Goal: Transaction & Acquisition: Book appointment/travel/reservation

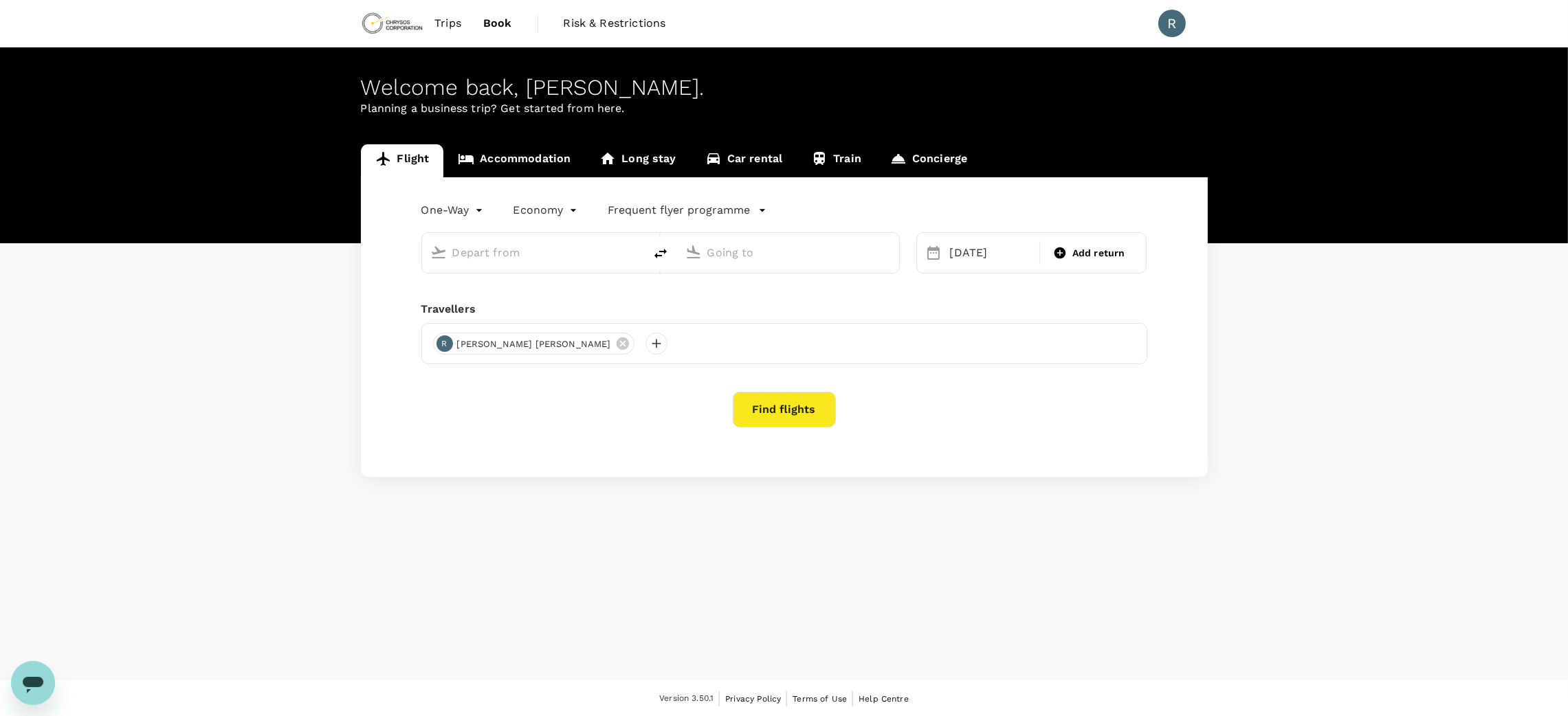
click at [550, 158] on link "Accommodation" at bounding box center [514, 161] width 142 height 33
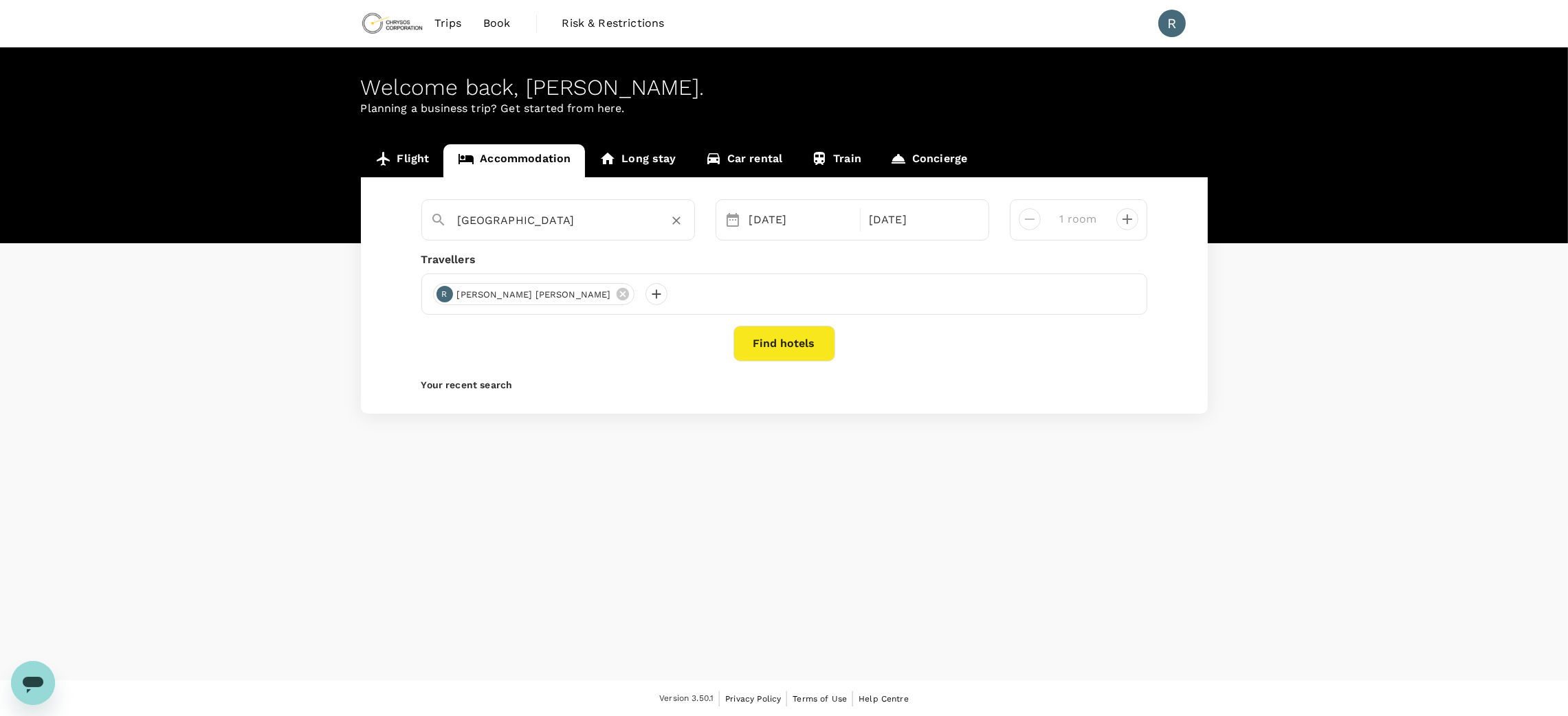
click at [607, 226] on input "Toronto" at bounding box center [553, 219] width 190 height 21
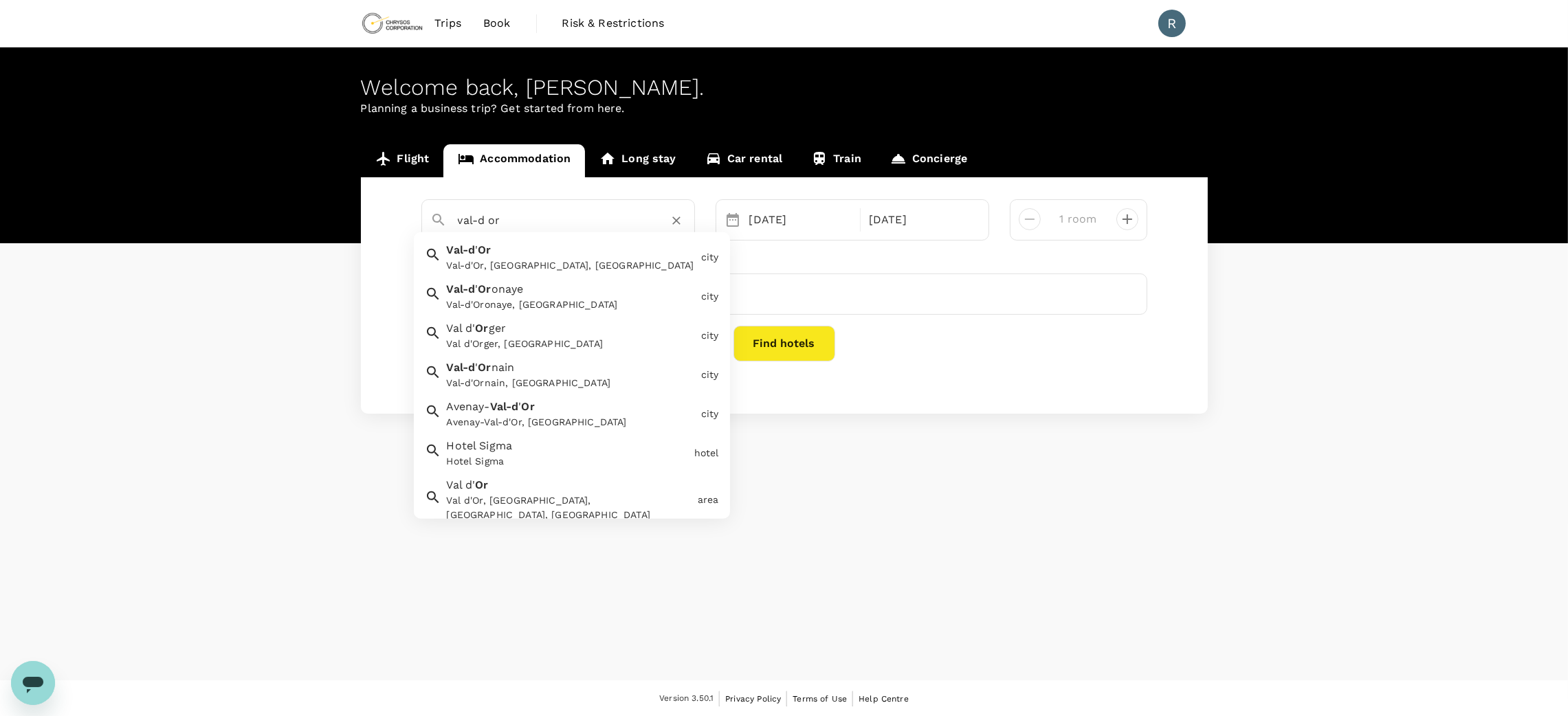
click at [548, 250] on div "Val-d ' Or Val-d'Or, QC, Canada" at bounding box center [569, 255] width 254 height 37
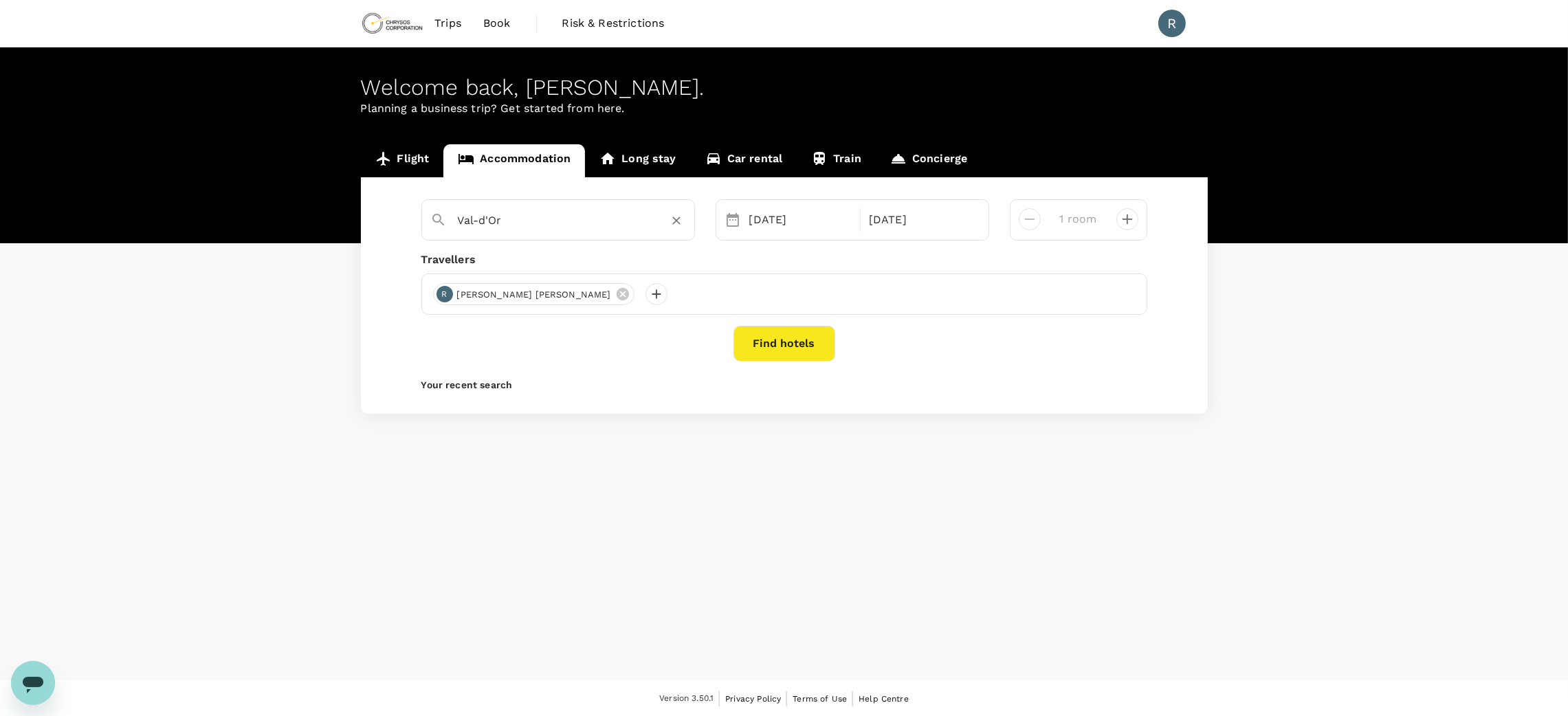
type input "Val-d'Or"
click at [784, 212] on div "05 Sep" at bounding box center [801, 220] width 114 height 28
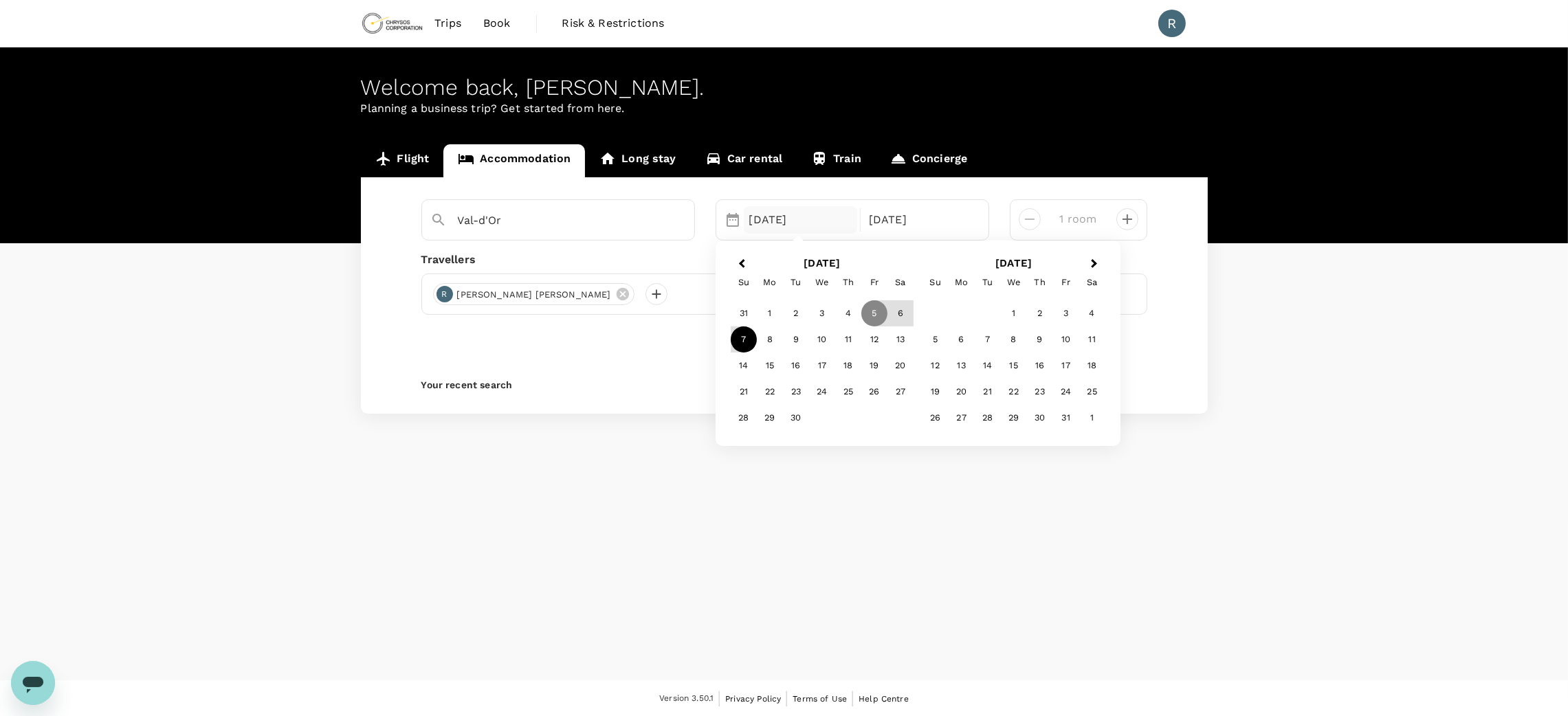
click at [746, 344] on div "7" at bounding box center [744, 339] width 26 height 26
click at [869, 339] on div "12" at bounding box center [874, 339] width 26 height 26
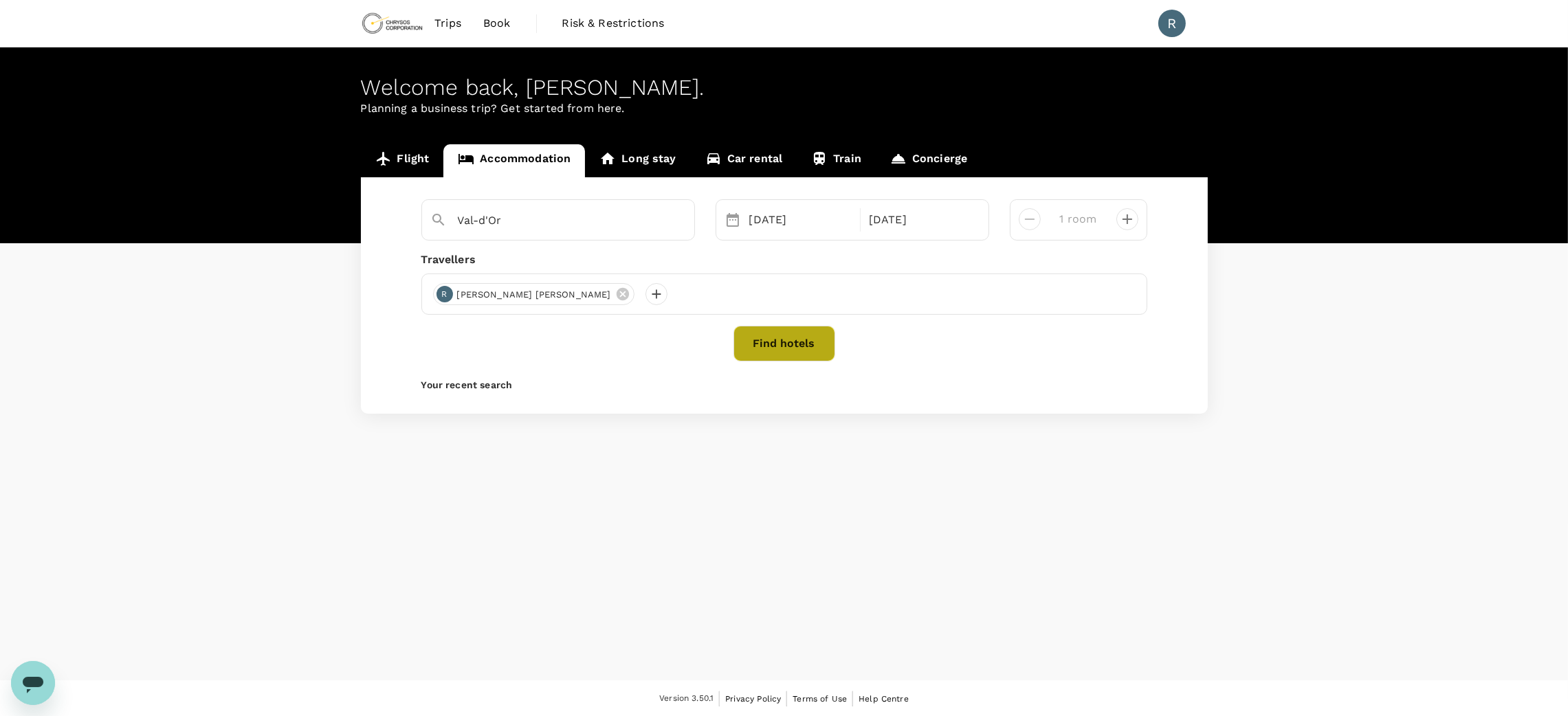
click at [805, 336] on button "Find hotels" at bounding box center [784, 343] width 101 height 36
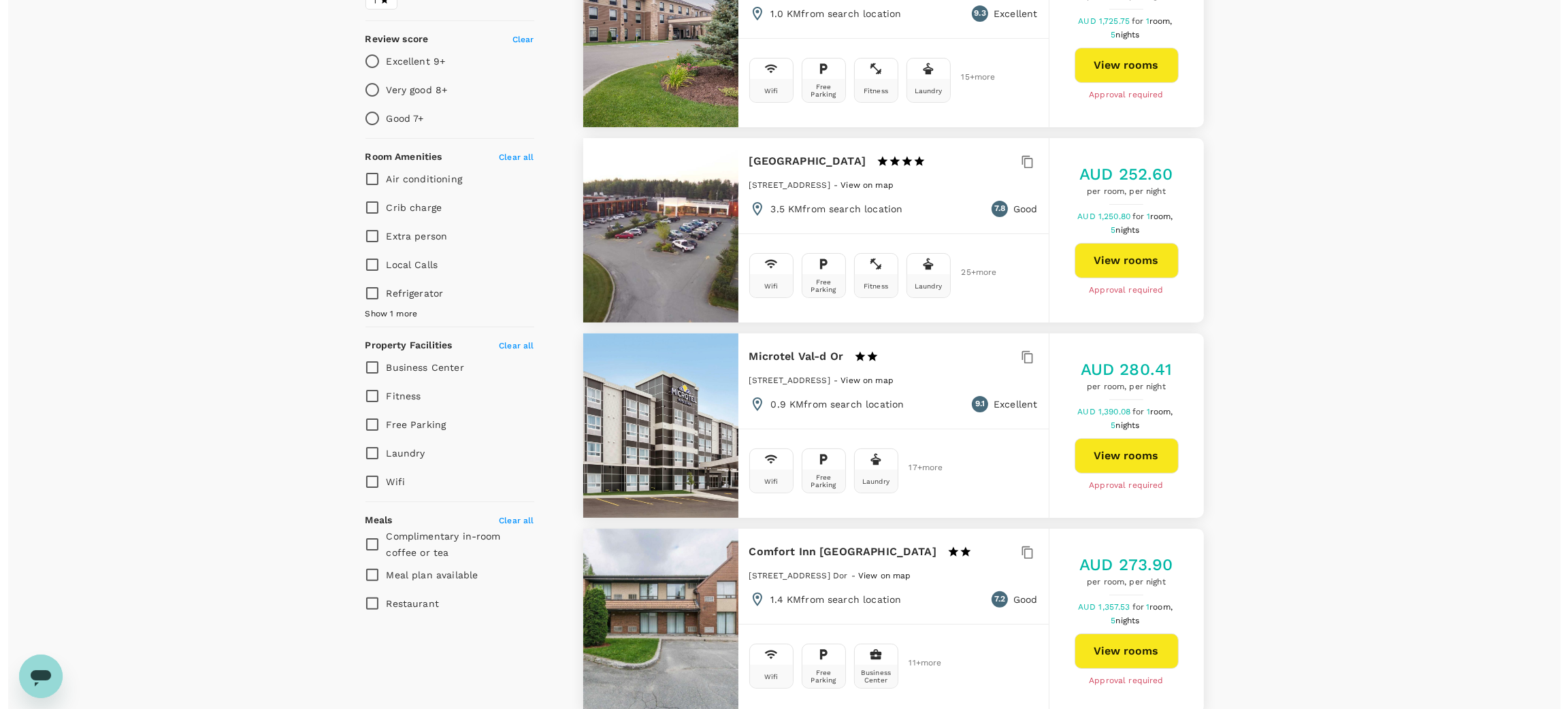
scroll to position [408, 0]
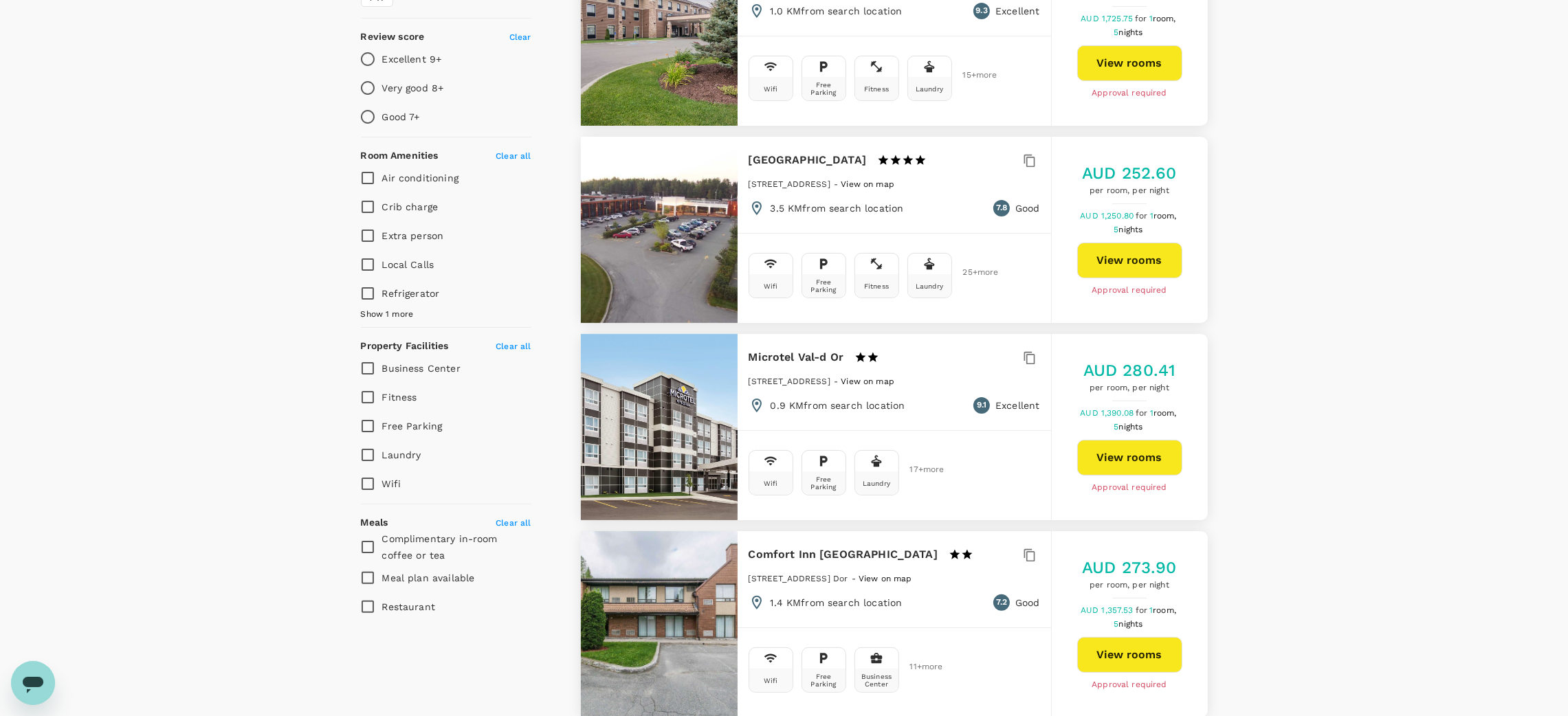
click at [1151, 455] on button "View rooms" at bounding box center [1130, 457] width 105 height 36
type input "344"
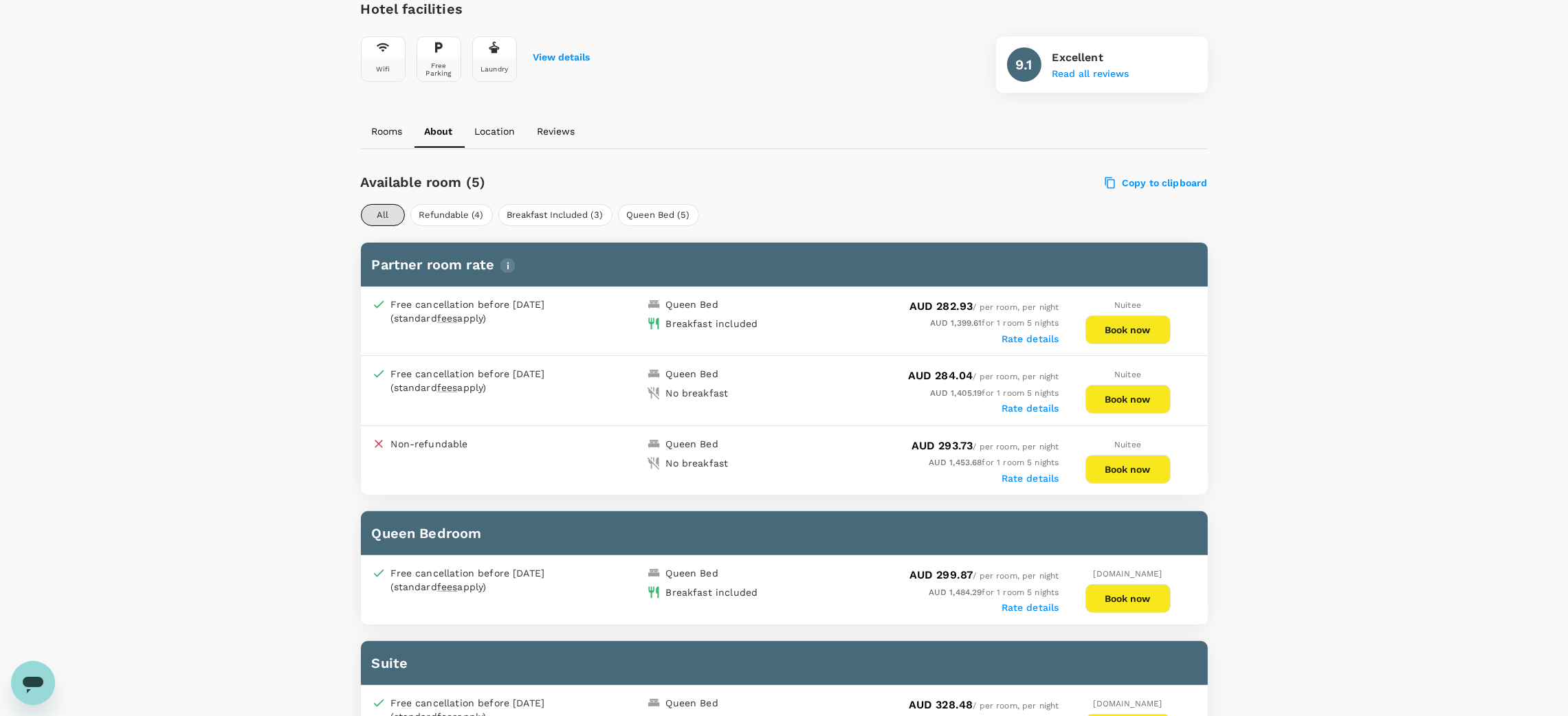
scroll to position [510, 0]
click at [1152, 328] on button "Book now" at bounding box center [1128, 330] width 85 height 29
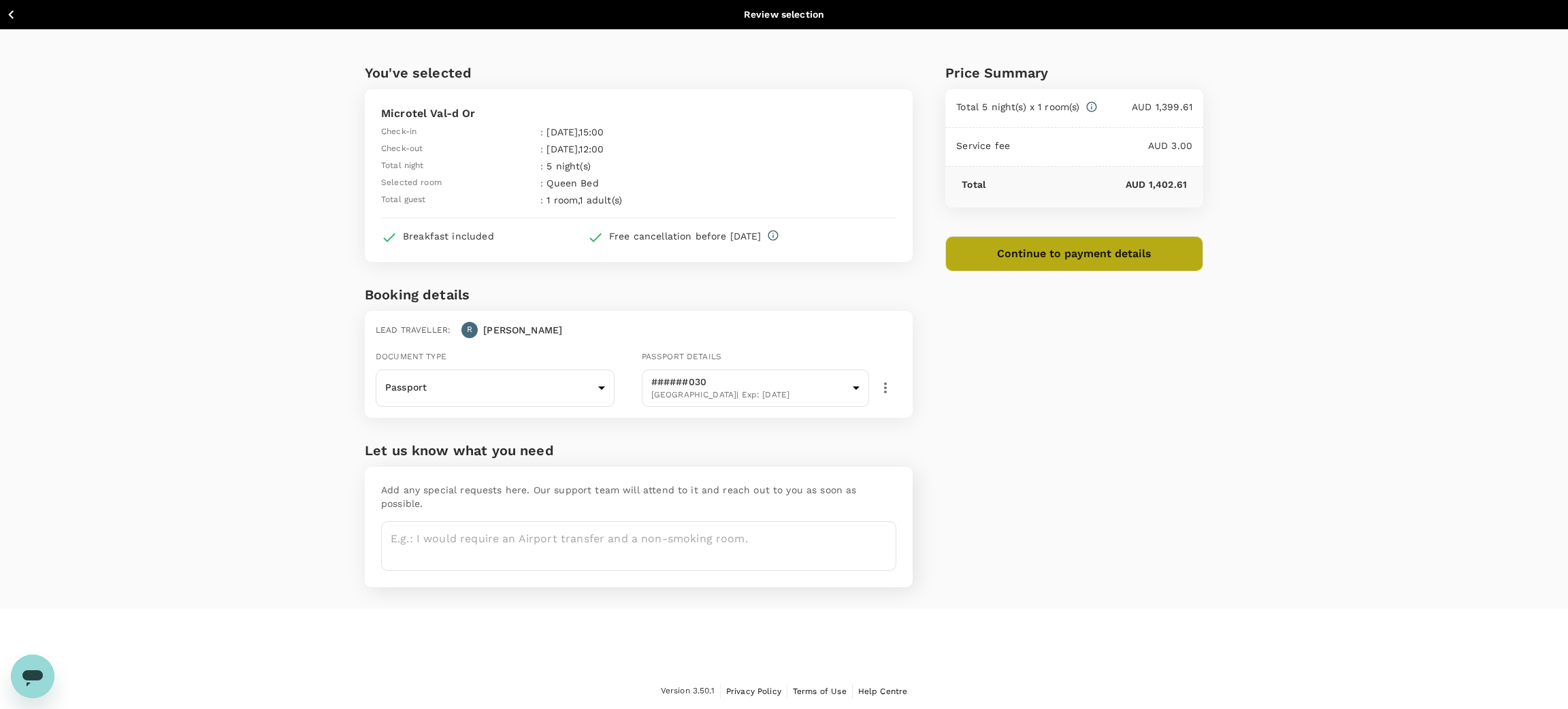
click at [1061, 255] on button "Continue to payment details" at bounding box center [1074, 254] width 258 height 36
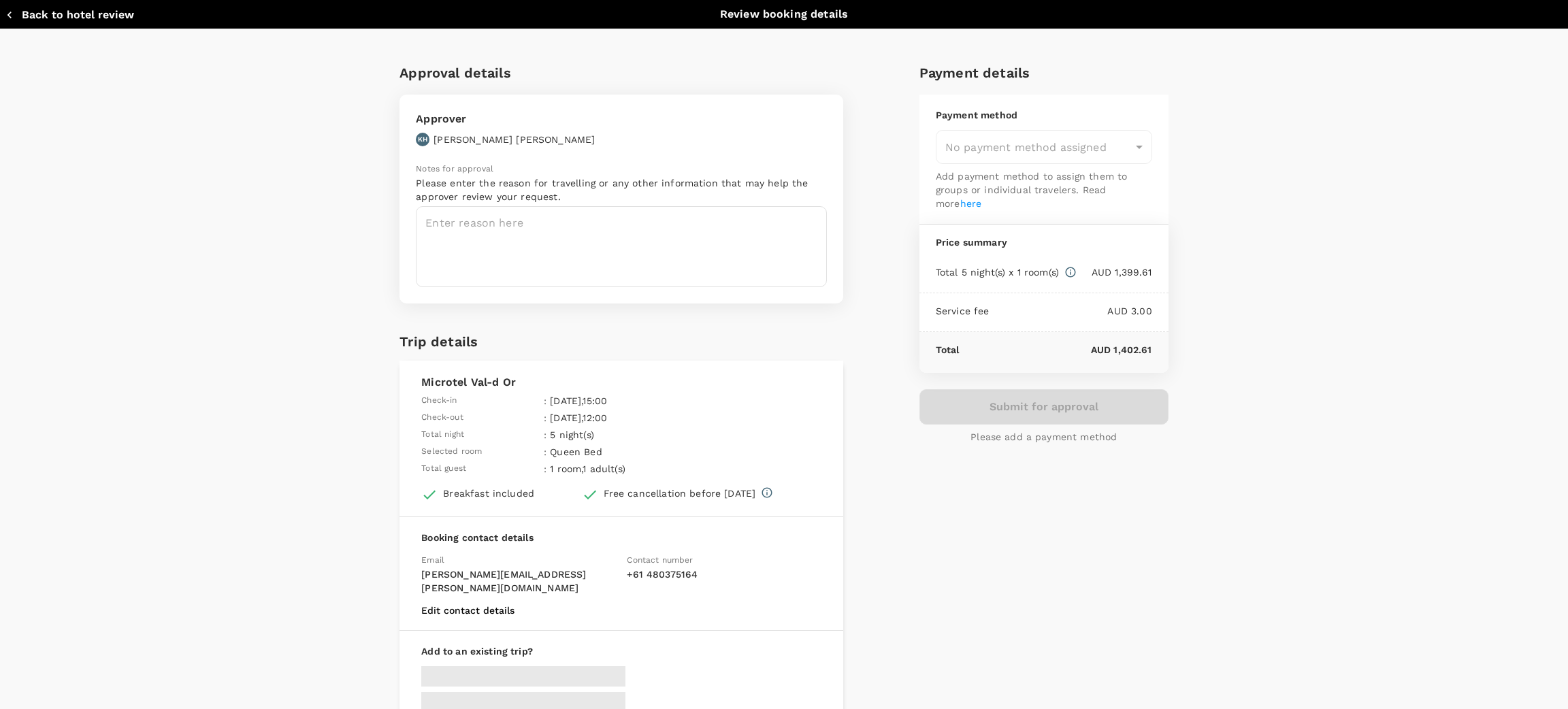
type input "9c4289b1-14a3-4119-8736-521306e5ca8f"
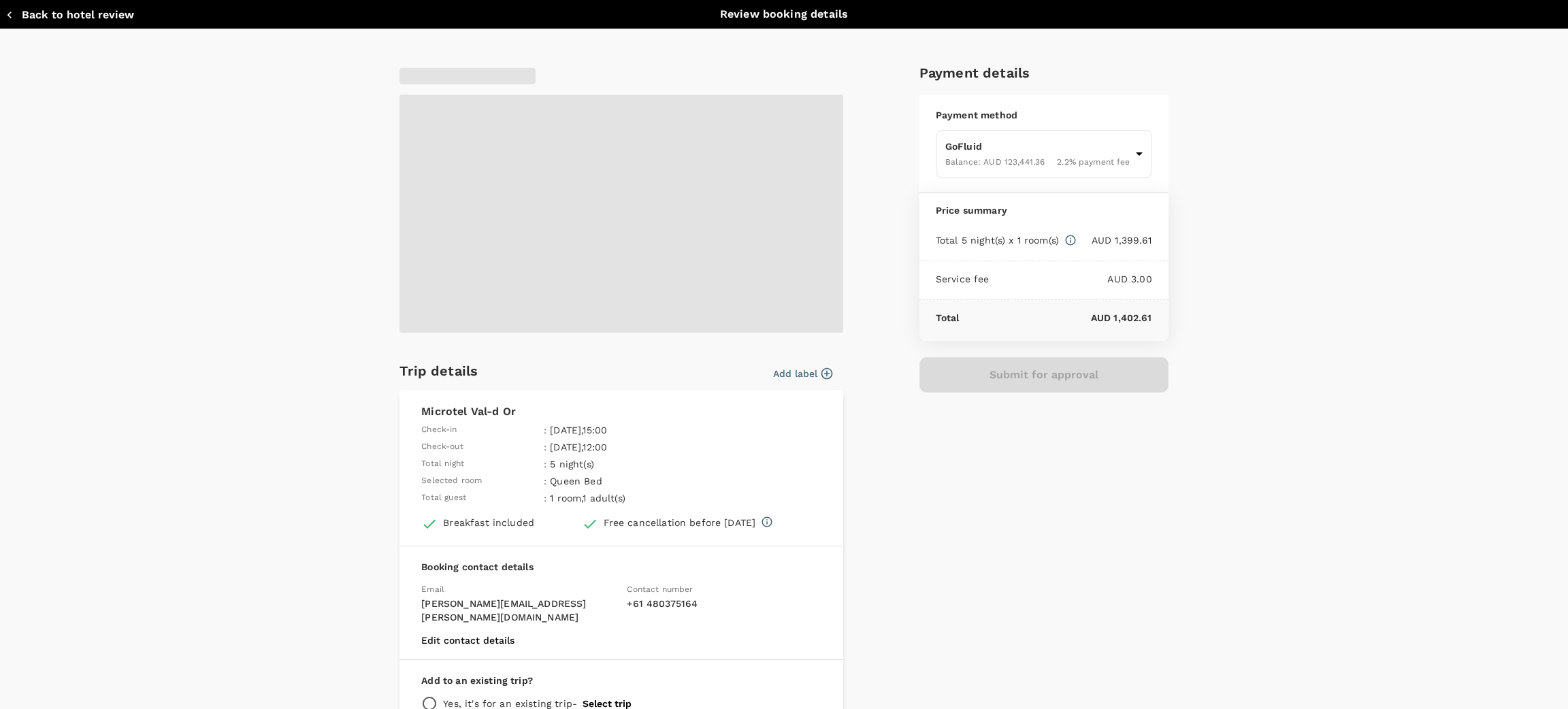
click at [683, 235] on span at bounding box center [622, 214] width 444 height 238
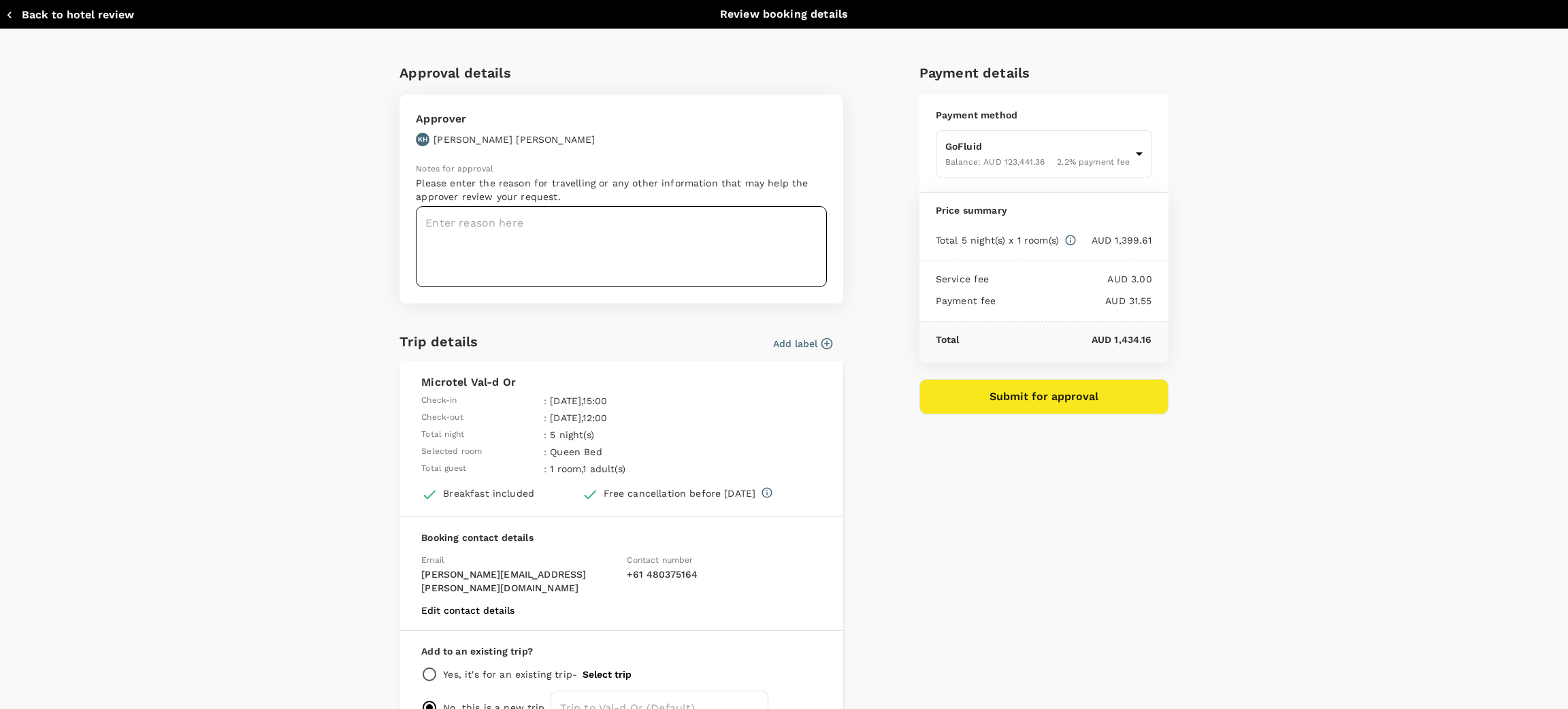
click at [646, 258] on textarea at bounding box center [622, 246] width 411 height 81
click at [513, 221] on textarea "PC252 Max8, Max" at bounding box center [622, 246] width 411 height 81
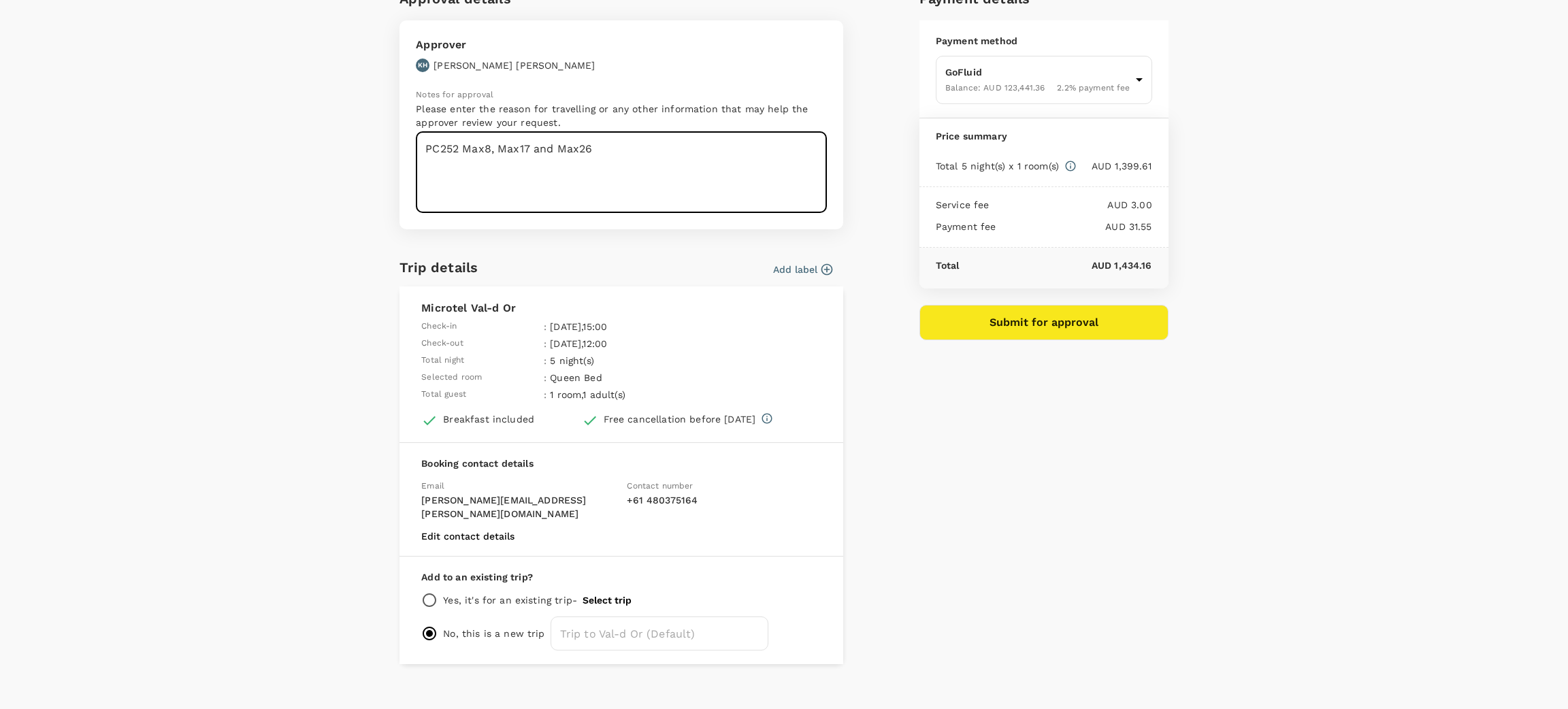
scroll to position [77, 0]
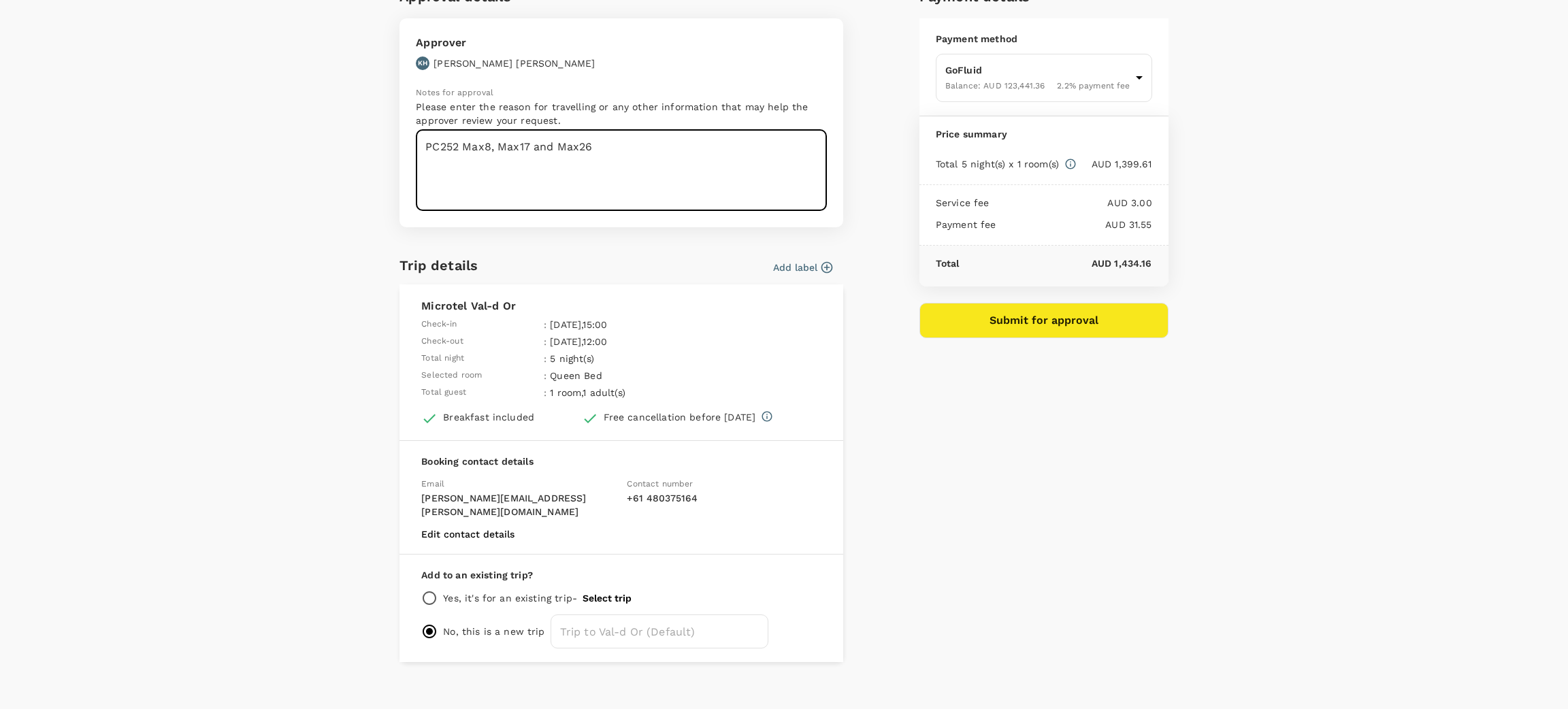
type textarea "PC252 Max8, Max17 and Max26"
click at [425, 590] on input "radio" at bounding box center [430, 599] width 16 height 16
radio input "true"
radio input "false"
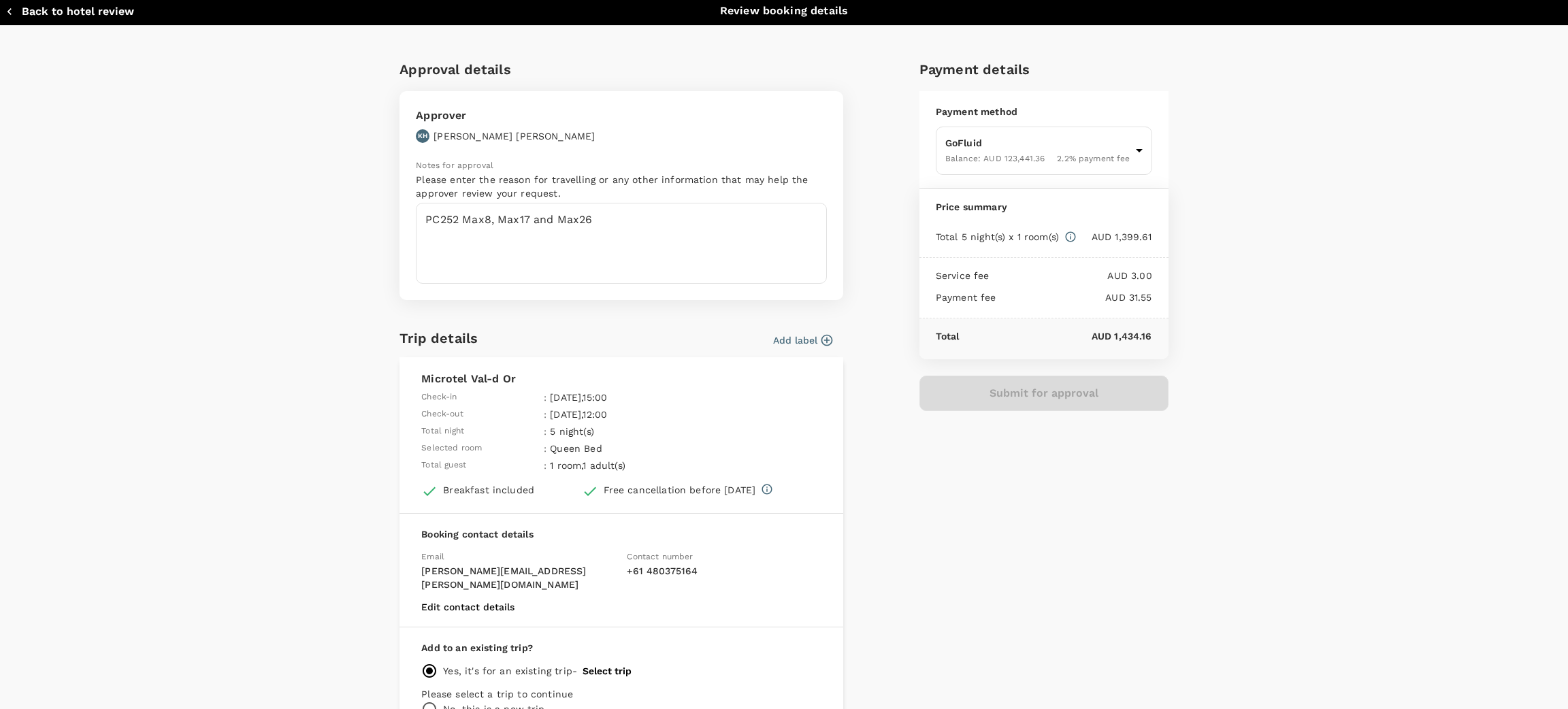
scroll to position [0, 0]
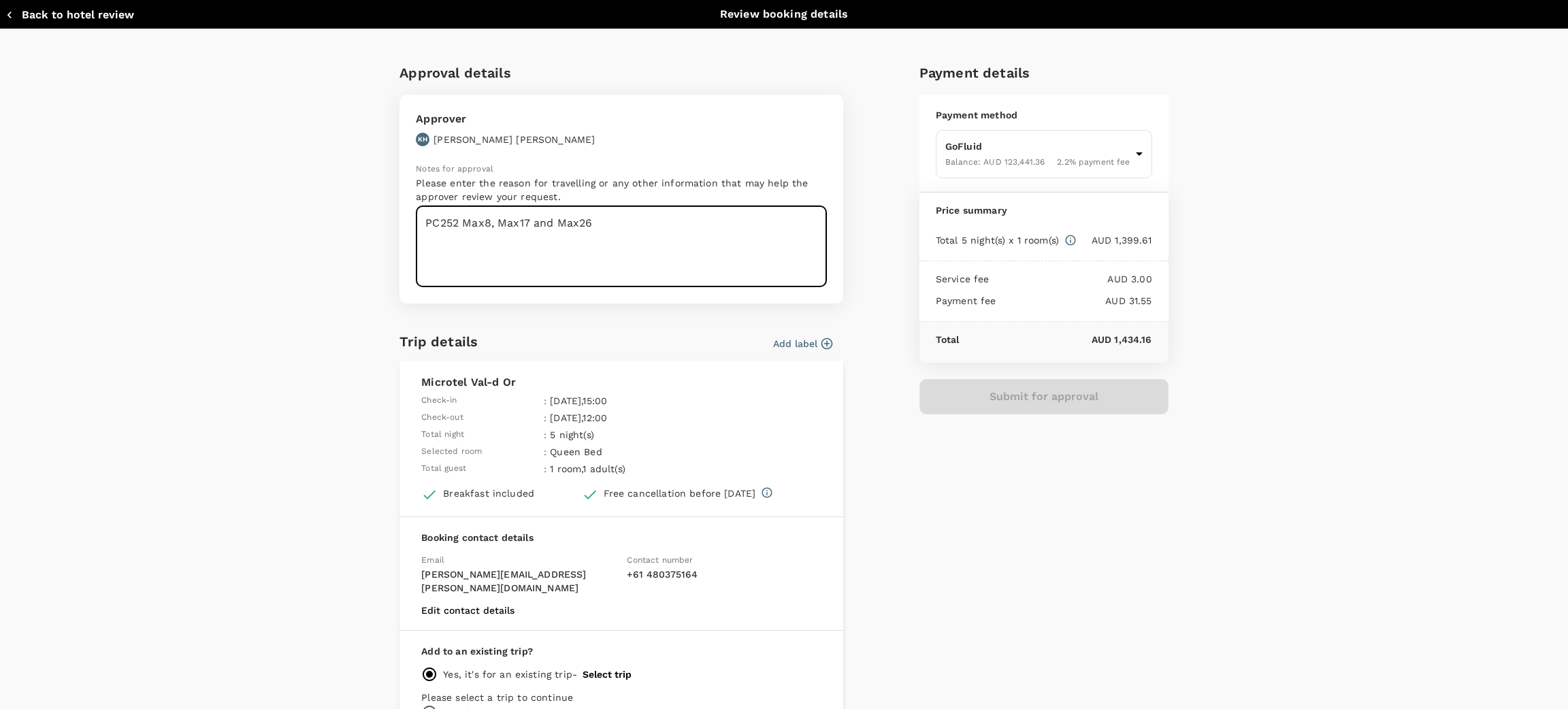
click at [668, 227] on textarea "PC252 Max8, Max17 and Max26" at bounding box center [622, 246] width 411 height 81
click at [635, 228] on textarea "PC252 Max8, Max17 and Max26, Hi [PERSON_NAME]" at bounding box center [622, 246] width 411 height 81
type textarea "PC252 Max8, Max17 and Max26, Hi [PERSON_NAME], this is the same hotel that the …"
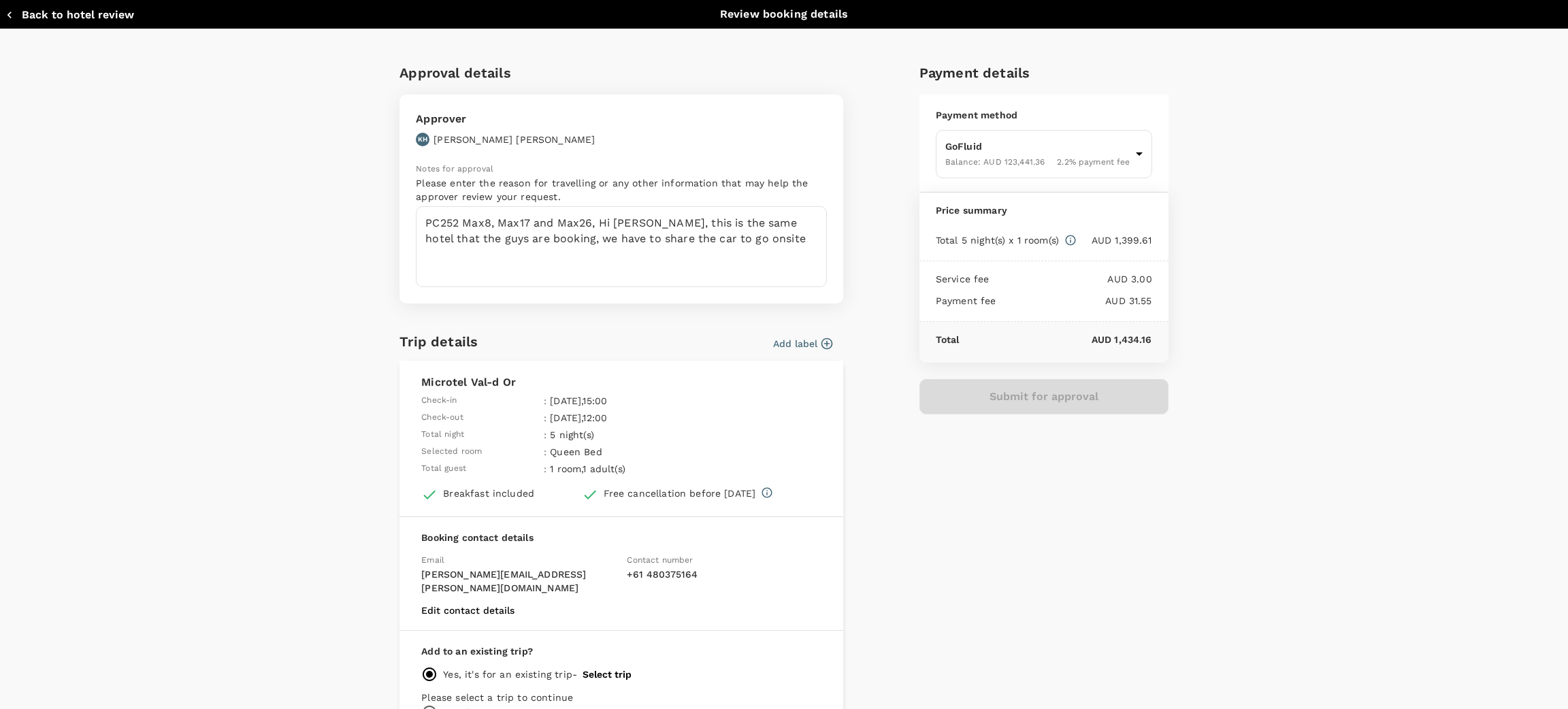
click at [807, 332] on div "Add label" at bounding box center [800, 340] width 65 height 20
click at [851, 349] on div "Approval details Approver KH [PERSON_NAME] Notes for approval Please enter the …" at bounding box center [779, 392] width 779 height 683
click at [1008, 401] on div "Submit for approval" at bounding box center [1043, 396] width 249 height 36
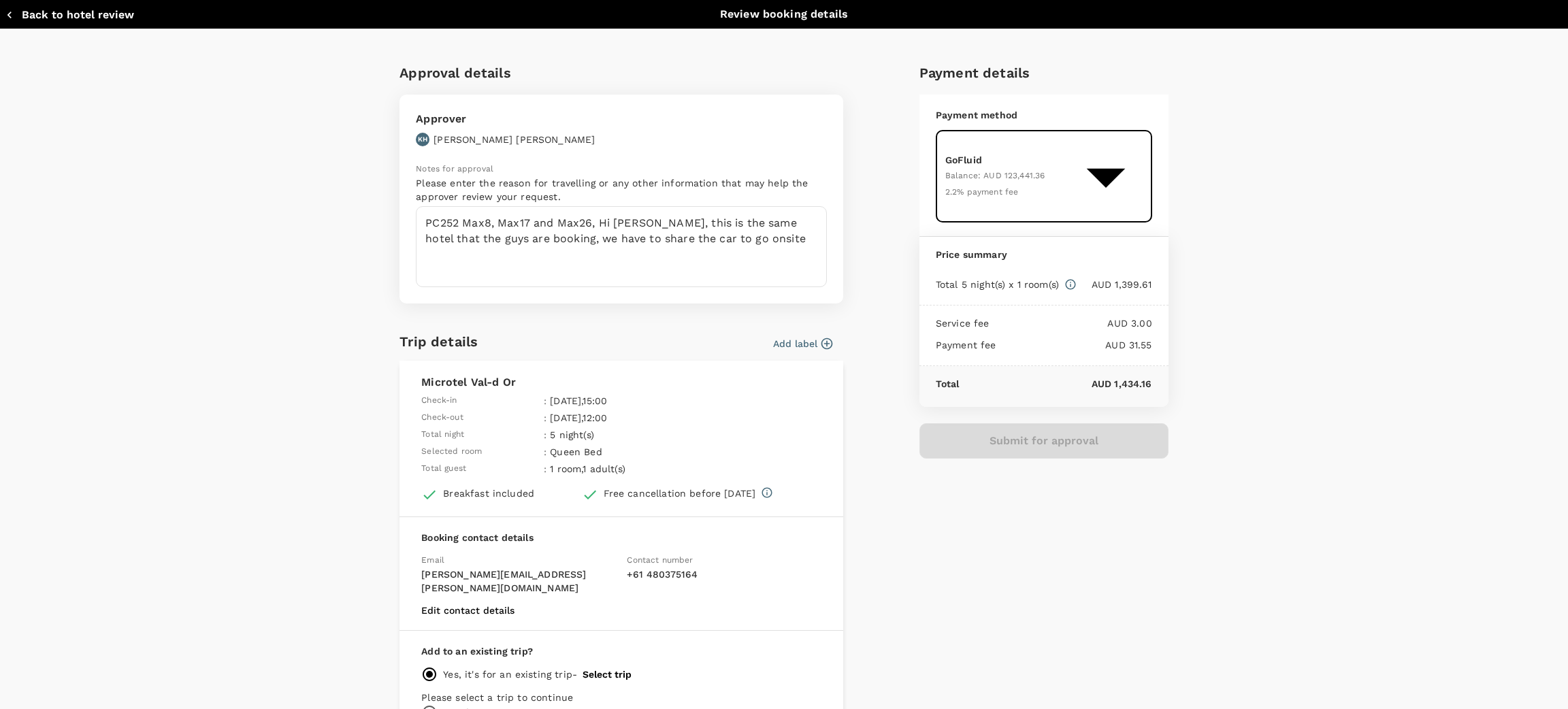
click at [1113, 161] on body "Back to hotel details Review selection You've selected Microtel Val-d Or Check-…" at bounding box center [784, 355] width 1568 height 710
click at [1113, 161] on div at bounding box center [784, 354] width 1568 height 709
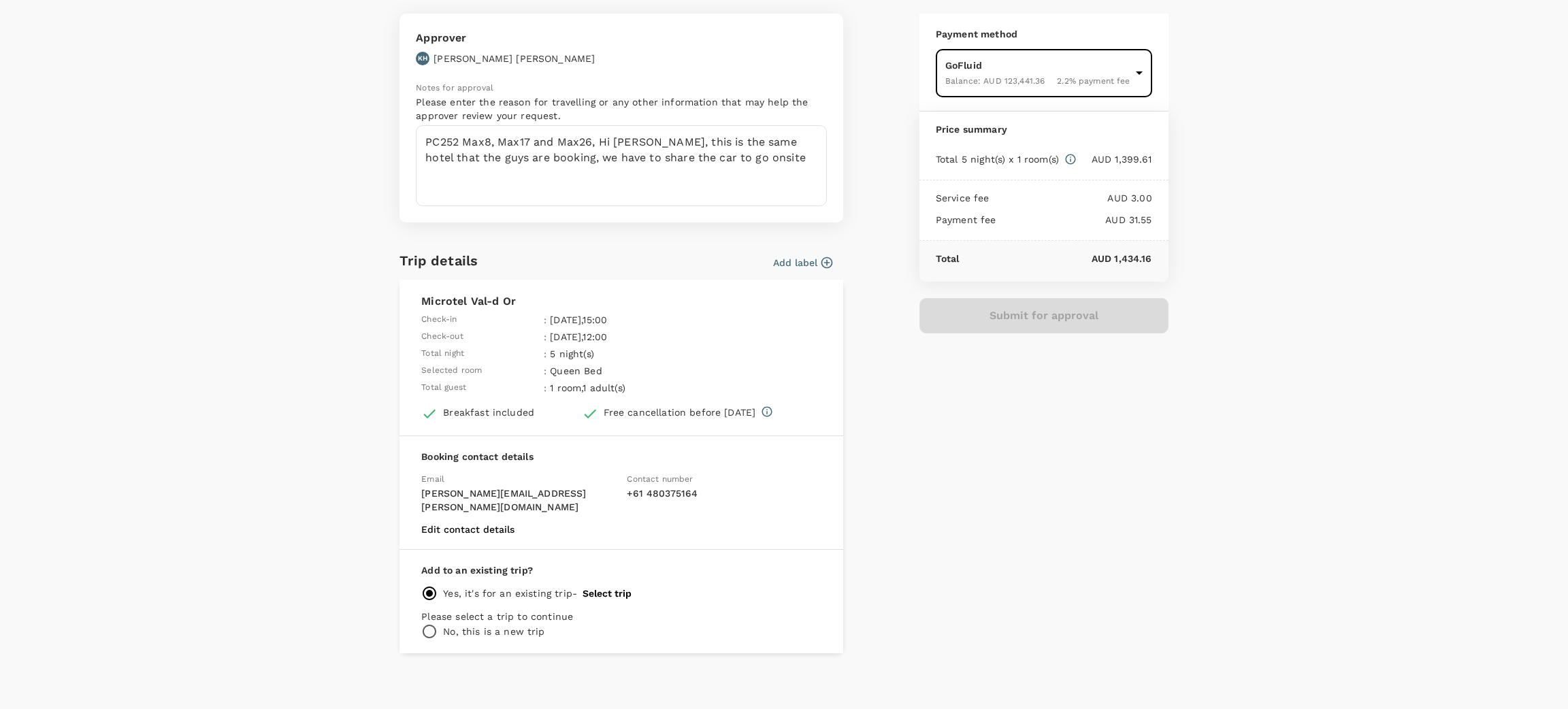
scroll to position [84, 0]
click at [601, 585] on button "Select trip" at bounding box center [607, 590] width 49 height 11
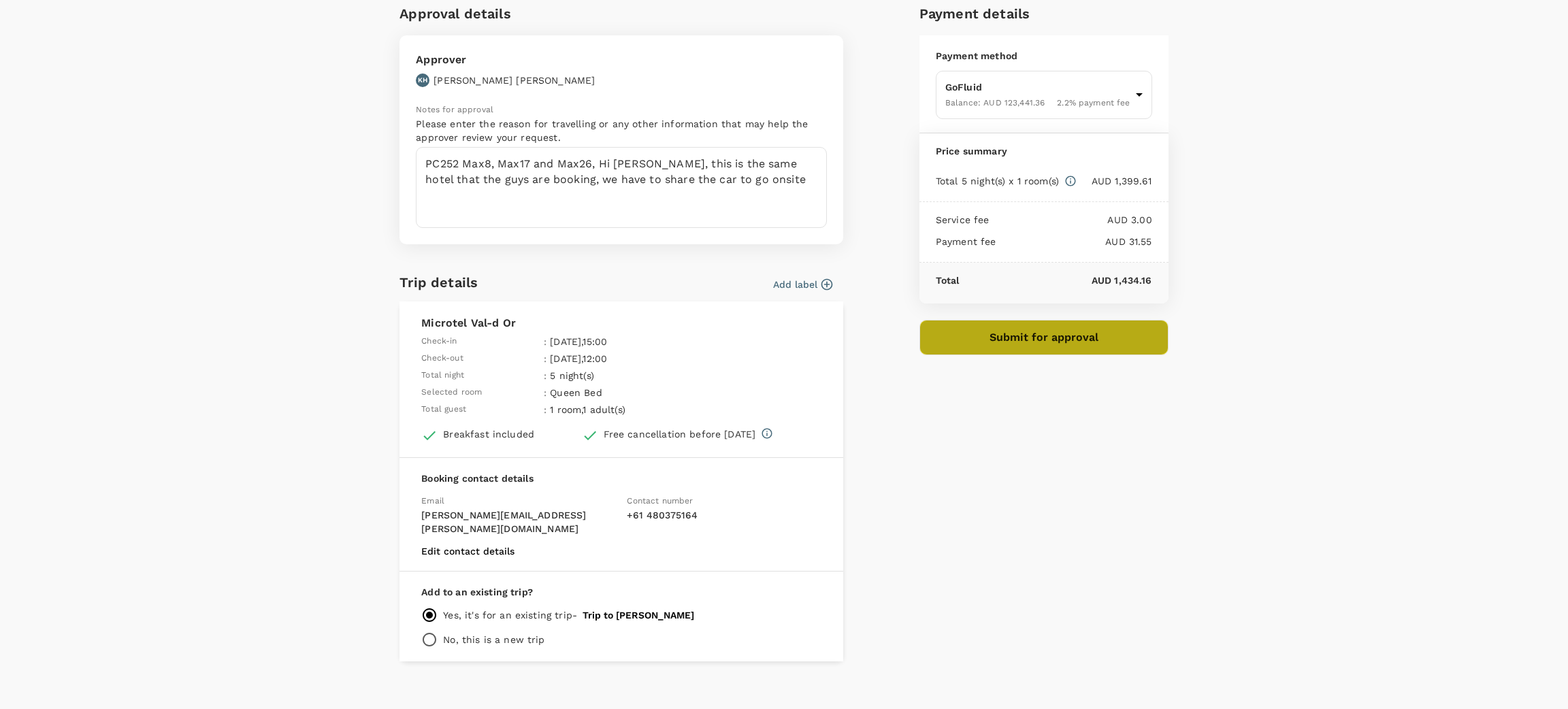
click at [981, 344] on button "Submit for approval" at bounding box center [1043, 337] width 249 height 36
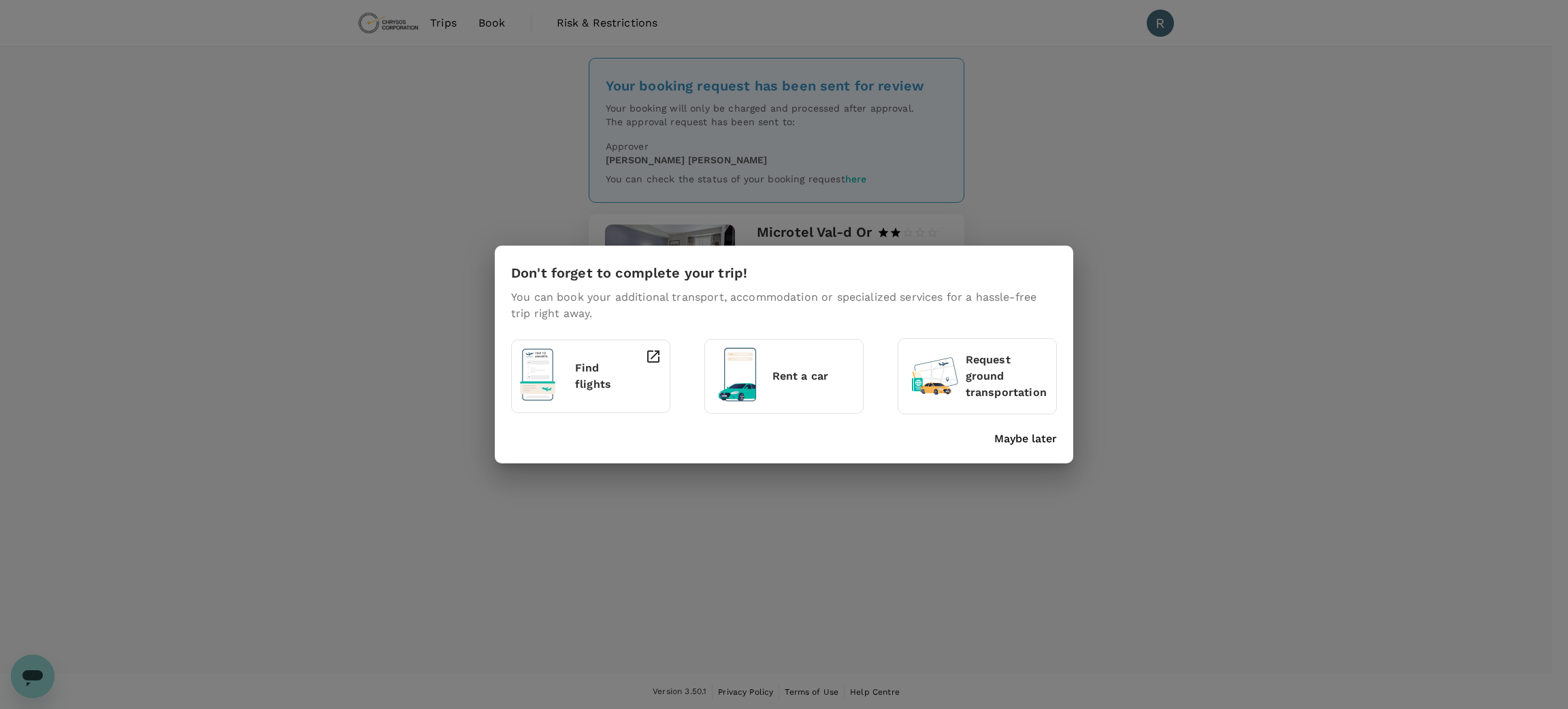
click at [1153, 294] on div "Don't forget to complete your trip! You can book your additional transport, acc…" at bounding box center [784, 354] width 1568 height 709
click at [1040, 446] on p "Maybe later" at bounding box center [1026, 439] width 63 height 16
